Goal: Information Seeking & Learning: Learn about a topic

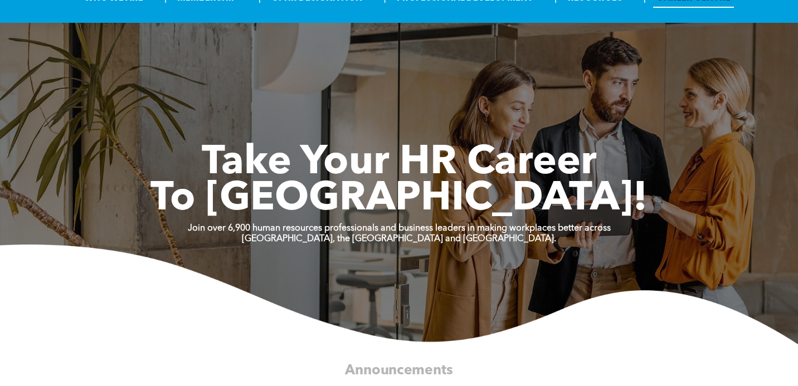
scroll to position [67, 0]
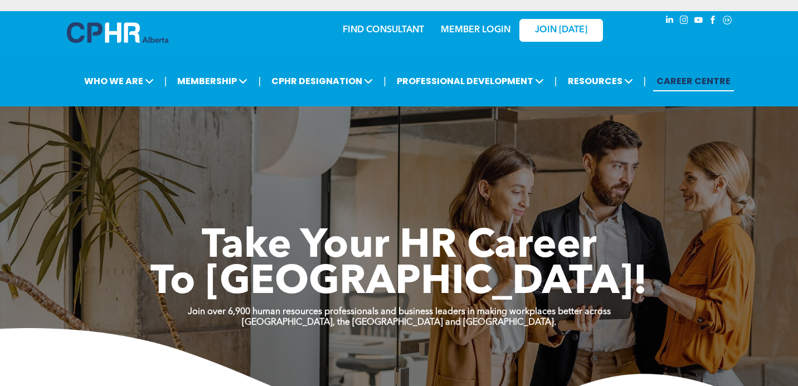
scroll to position [2094, 0]
